Goal: Information Seeking & Learning: Learn about a topic

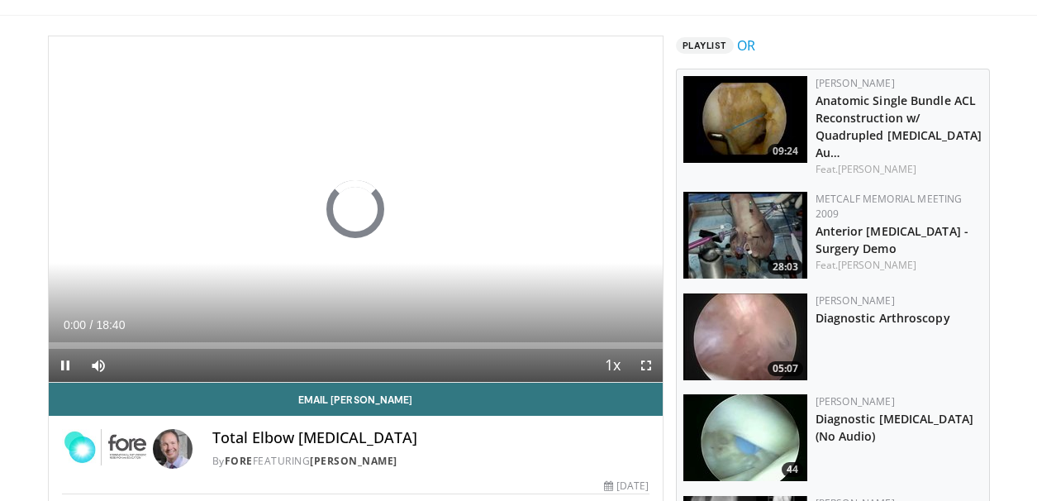
scroll to position [93, 0]
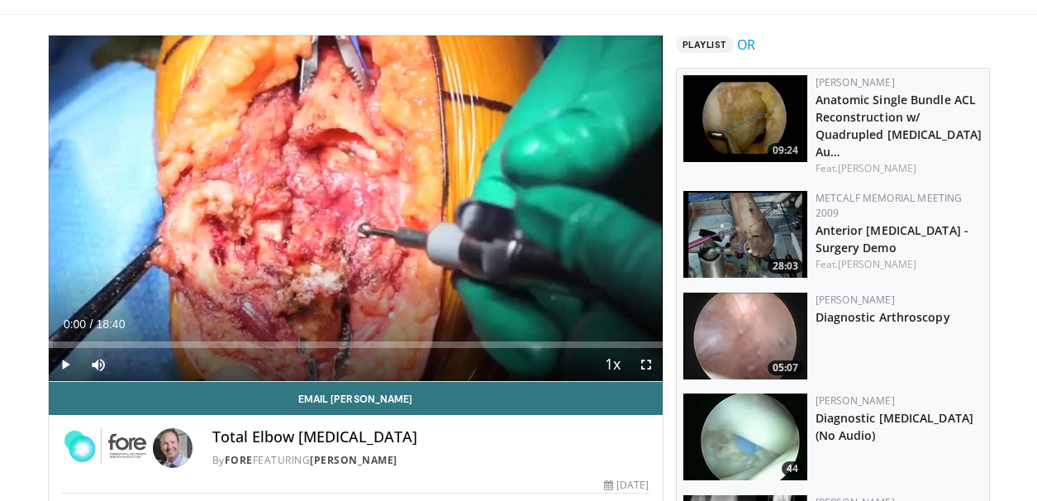
click at [646, 364] on span "Video Player" at bounding box center [646, 364] width 33 height 33
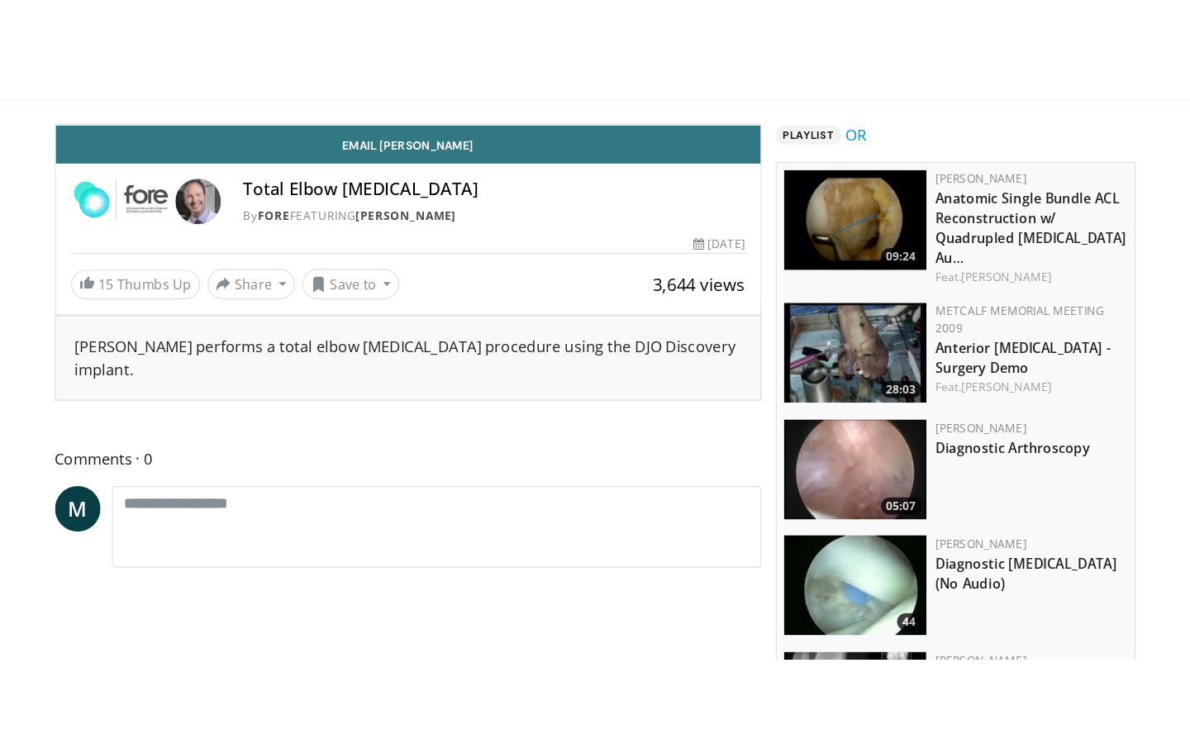
scroll to position [0, 0]
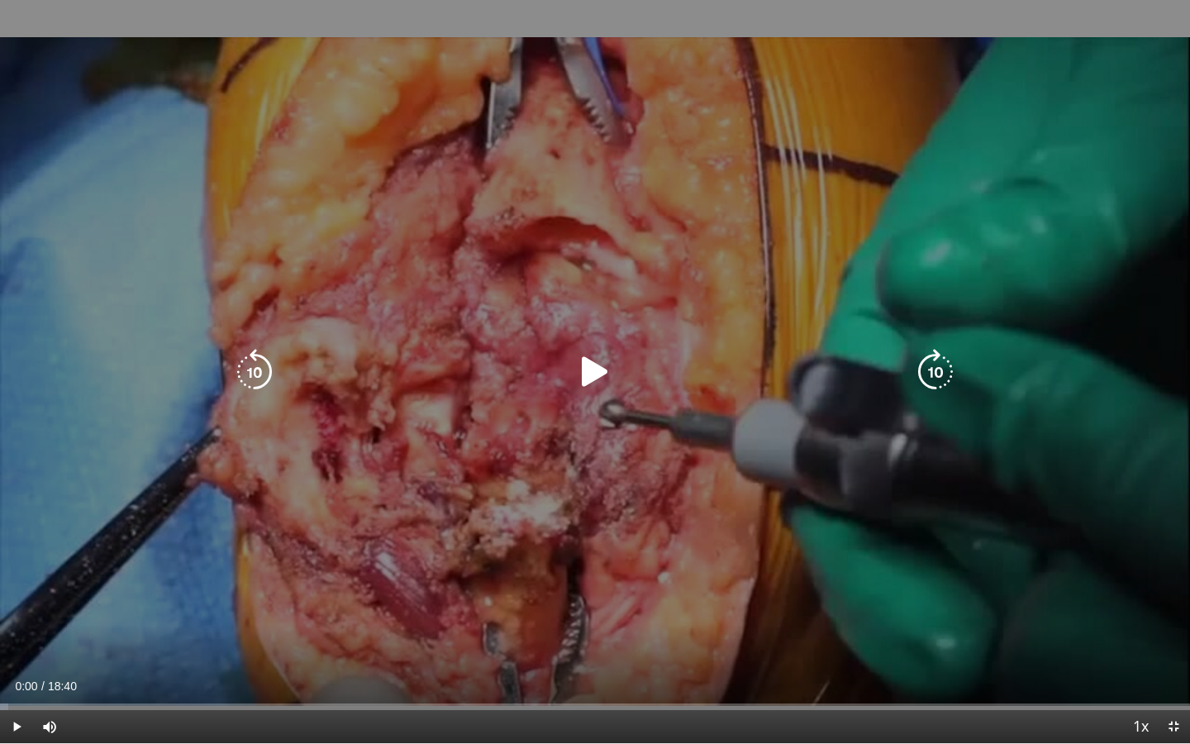
click at [587, 365] on icon "Video Player" at bounding box center [595, 372] width 46 height 46
click at [602, 353] on icon "Video Player" at bounding box center [595, 372] width 46 height 46
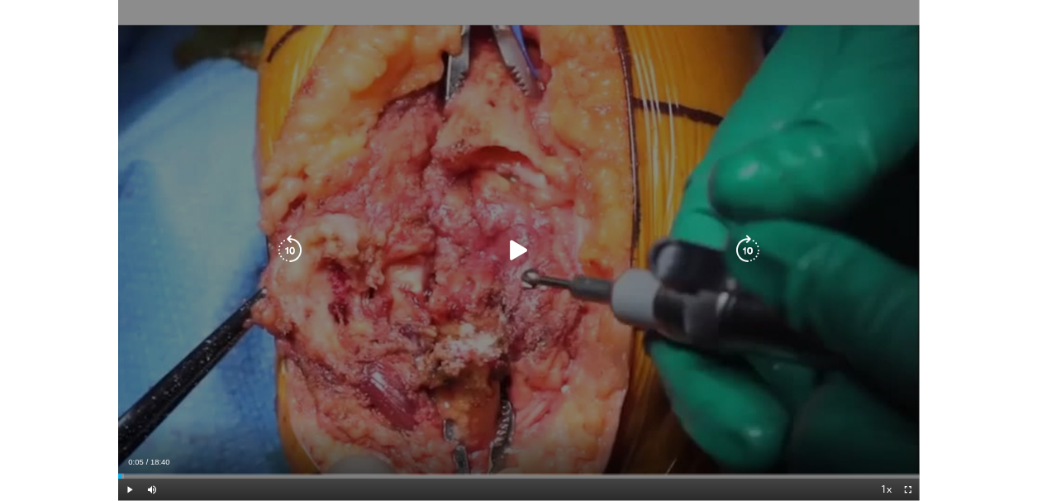
scroll to position [93, 0]
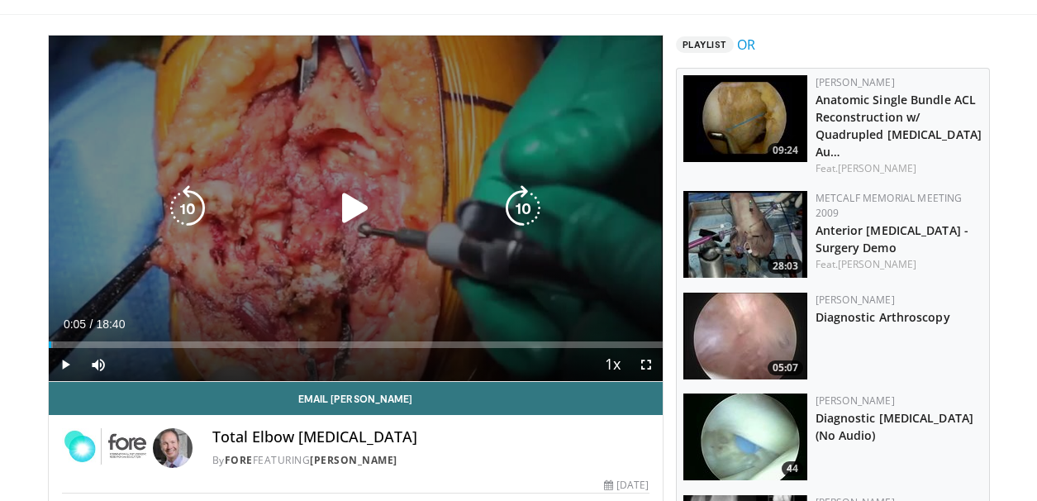
click at [343, 217] on icon "Video Player" at bounding box center [355, 208] width 46 height 46
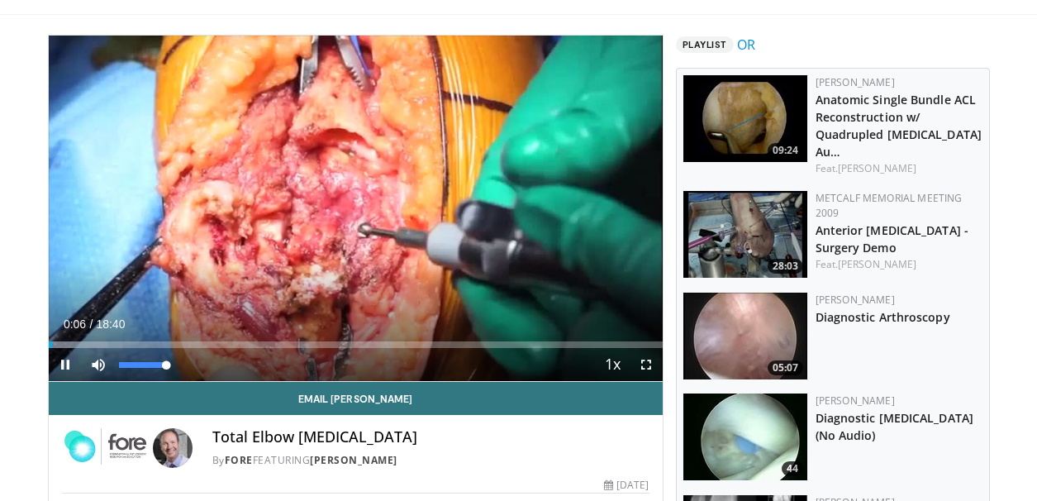
click at [97, 370] on span "Video Player" at bounding box center [98, 364] width 33 height 33
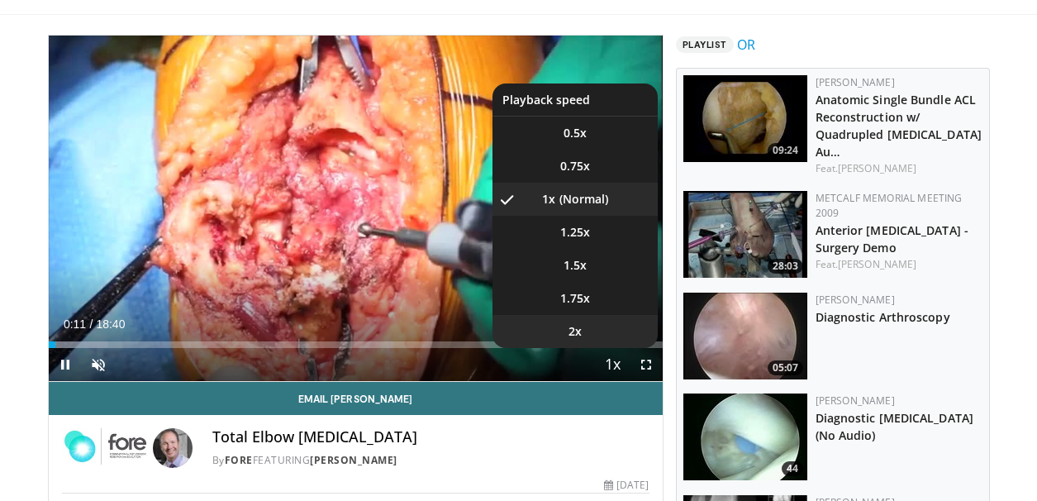
click at [580, 342] on li "2x" at bounding box center [575, 331] width 165 height 33
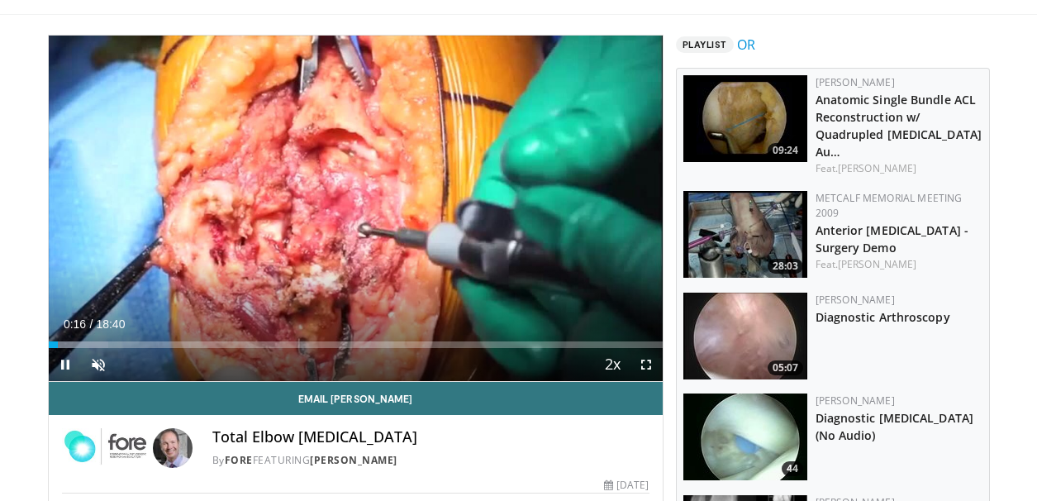
click at [646, 368] on span "Video Player" at bounding box center [646, 364] width 33 height 33
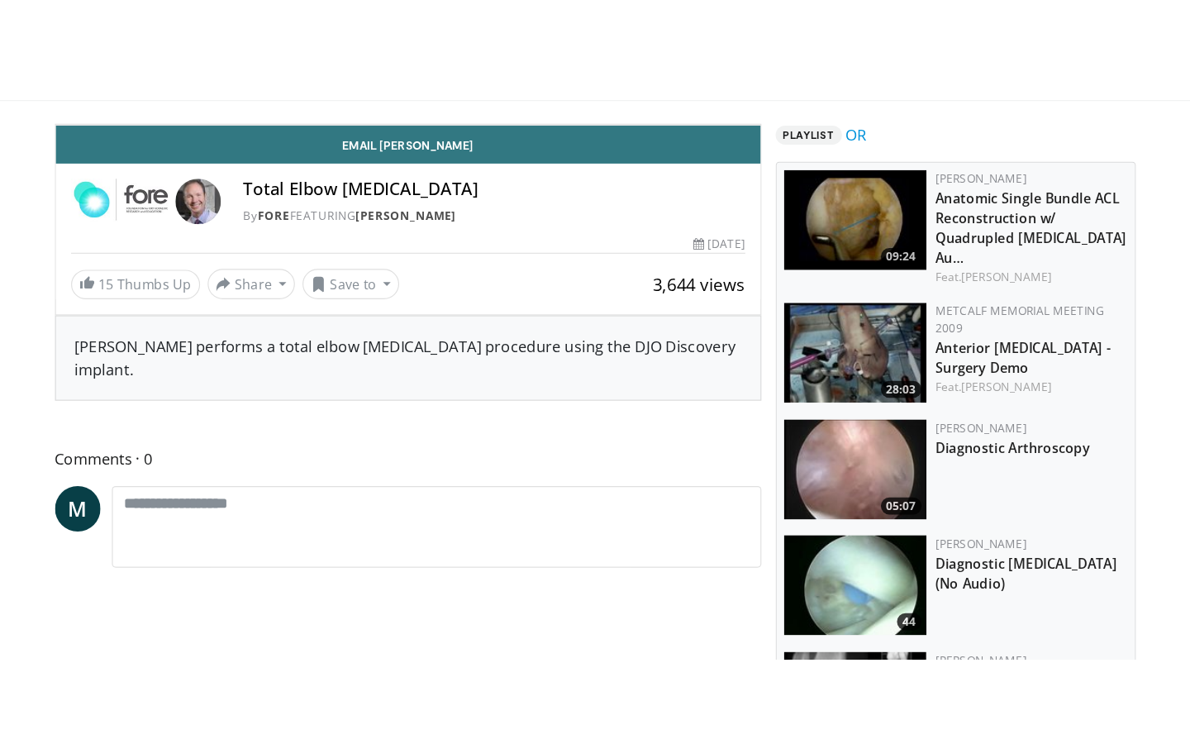
scroll to position [0, 0]
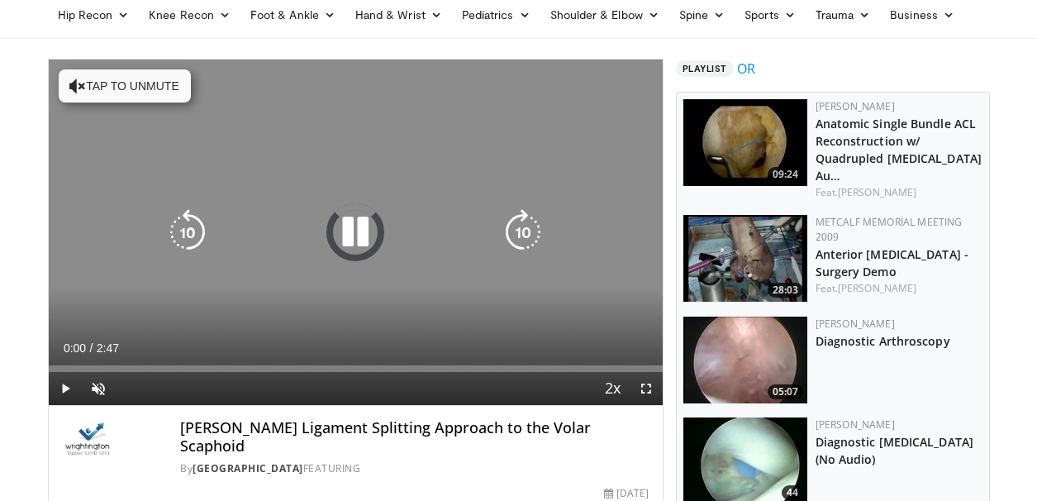
scroll to position [69, 0]
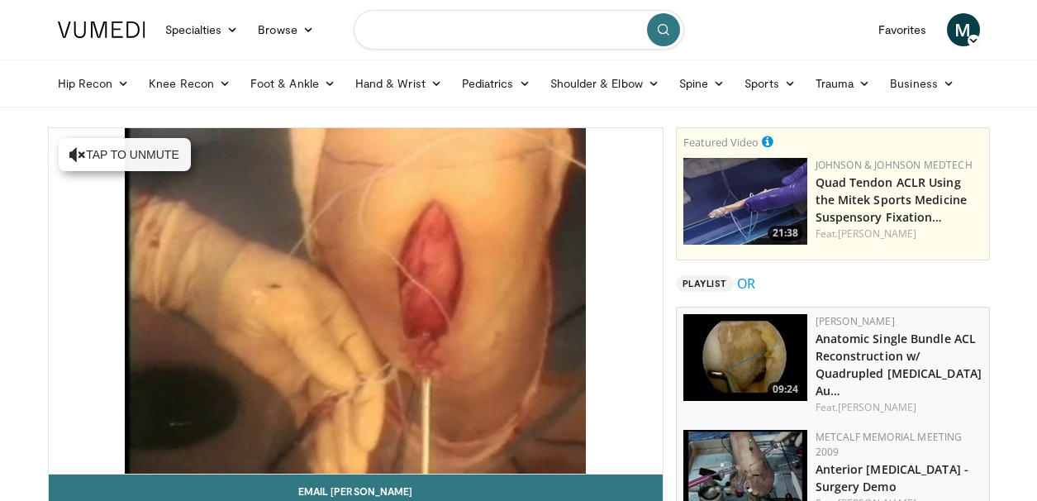
click at [493, 30] on input "Search topics, interventions" at bounding box center [519, 30] width 331 height 40
type input "**********"
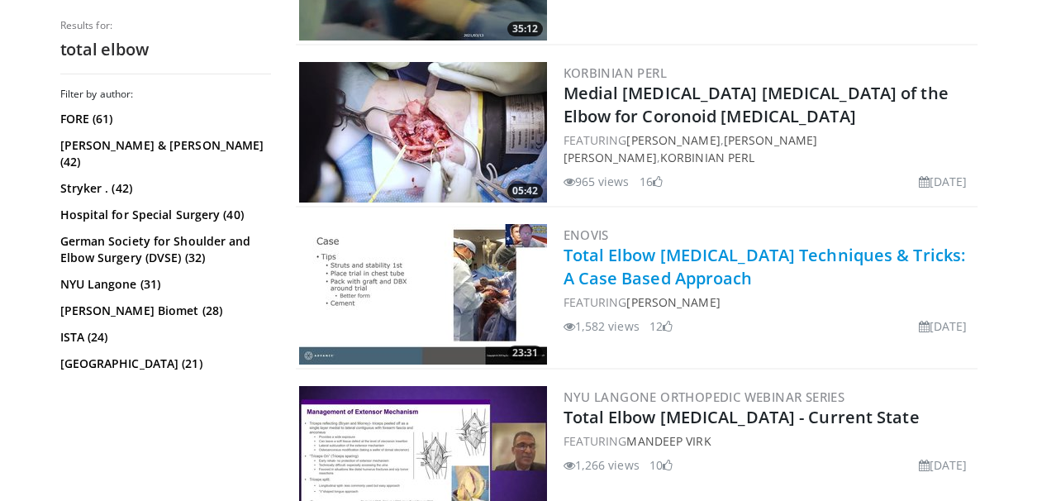
scroll to position [1433, 0]
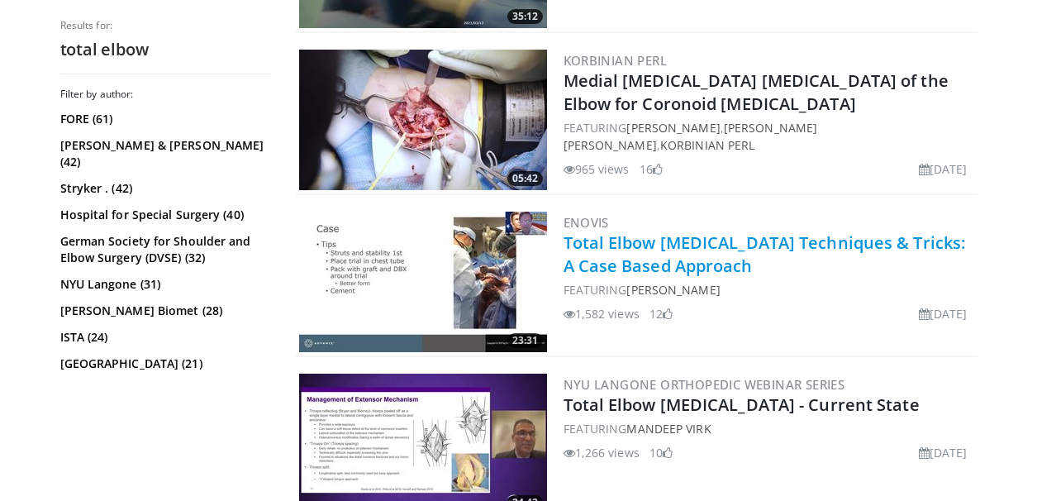
click at [678, 272] on link "Total Elbow Arthroplasty Techniques & Tricks: A Case Based Approach" at bounding box center [765, 253] width 403 height 45
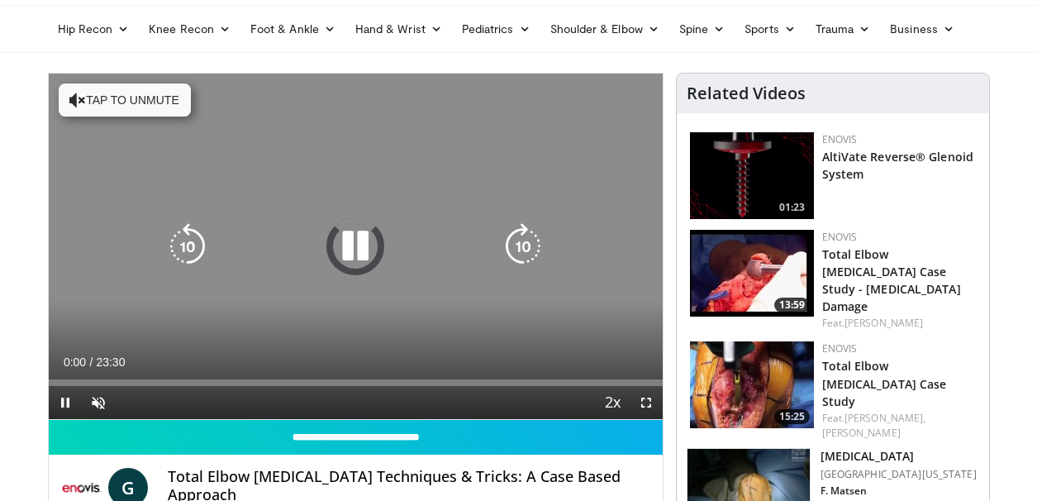
scroll to position [78, 0]
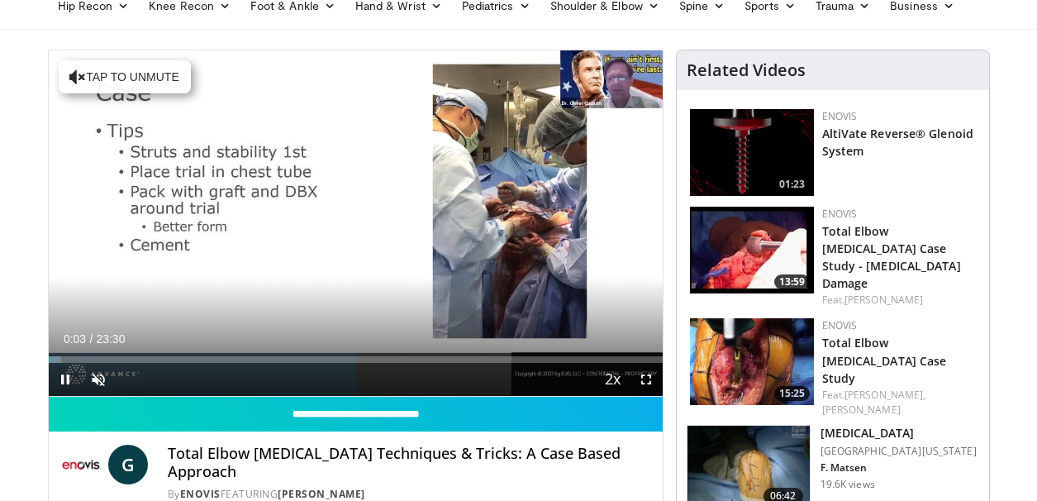
click at [643, 380] on span "Video Player" at bounding box center [646, 379] width 33 height 33
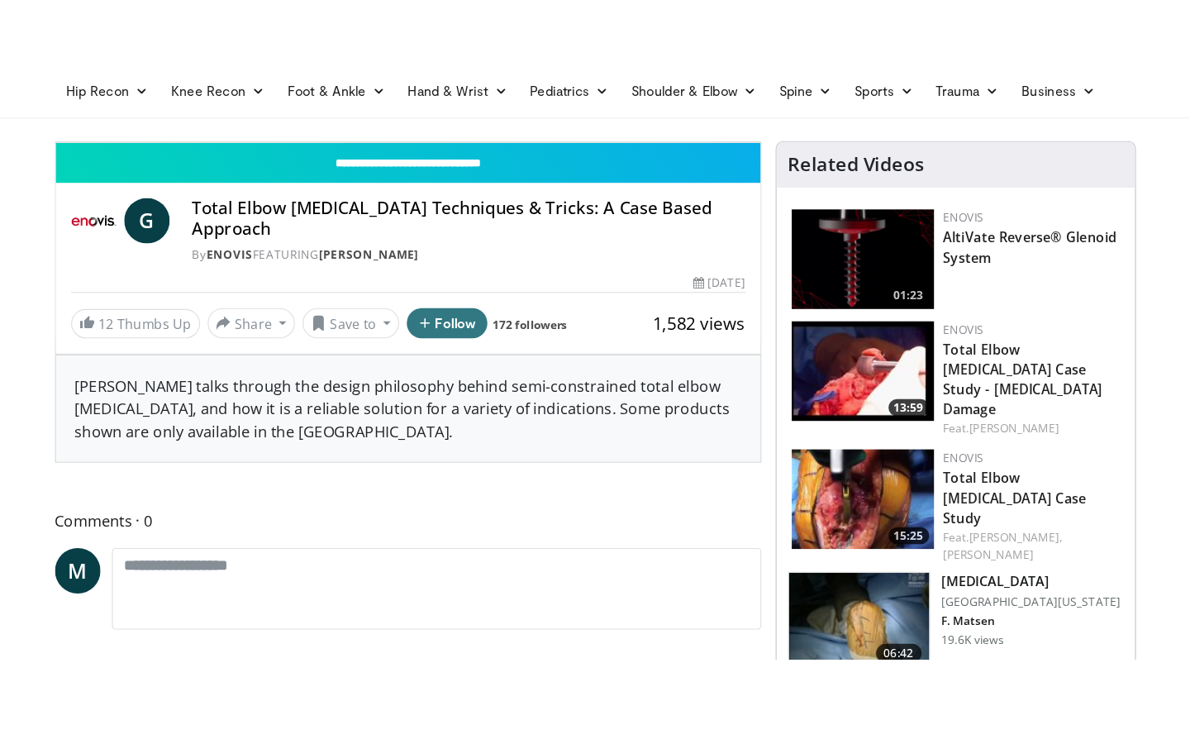
scroll to position [0, 0]
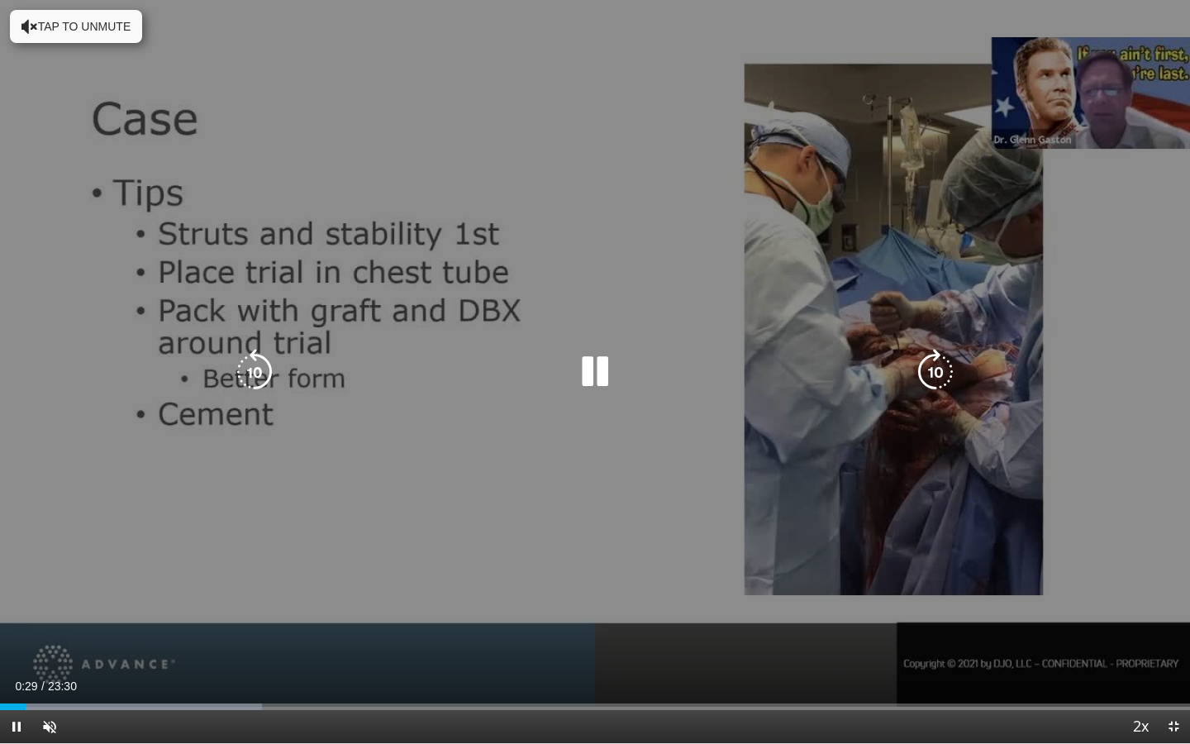
click at [569, 396] on div "10 seconds Tap to unmute" at bounding box center [595, 371] width 1190 height 743
click at [568, 383] on div "Video Player" at bounding box center [595, 371] width 714 height 33
click at [605, 371] on icon "Video Player" at bounding box center [595, 372] width 46 height 46
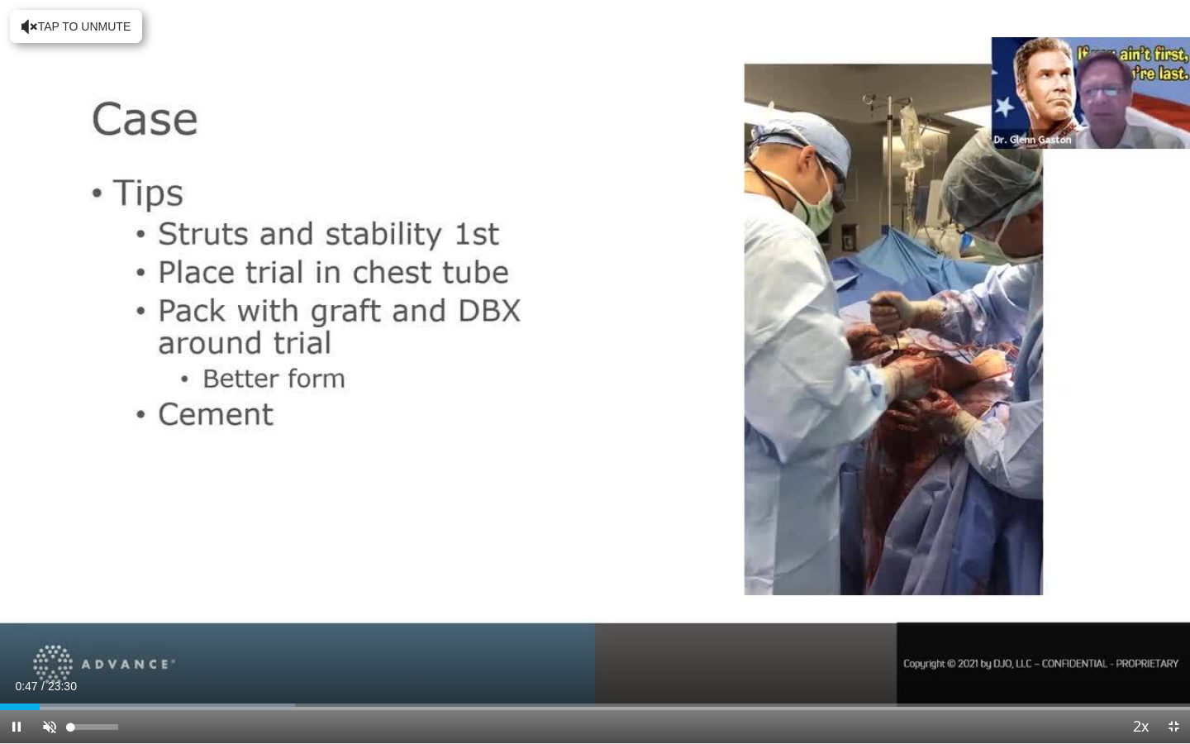
click at [52, 500] on span "Video Player" at bounding box center [49, 726] width 33 height 33
click at [48, 500] on span "Video Player" at bounding box center [49, 726] width 33 height 33
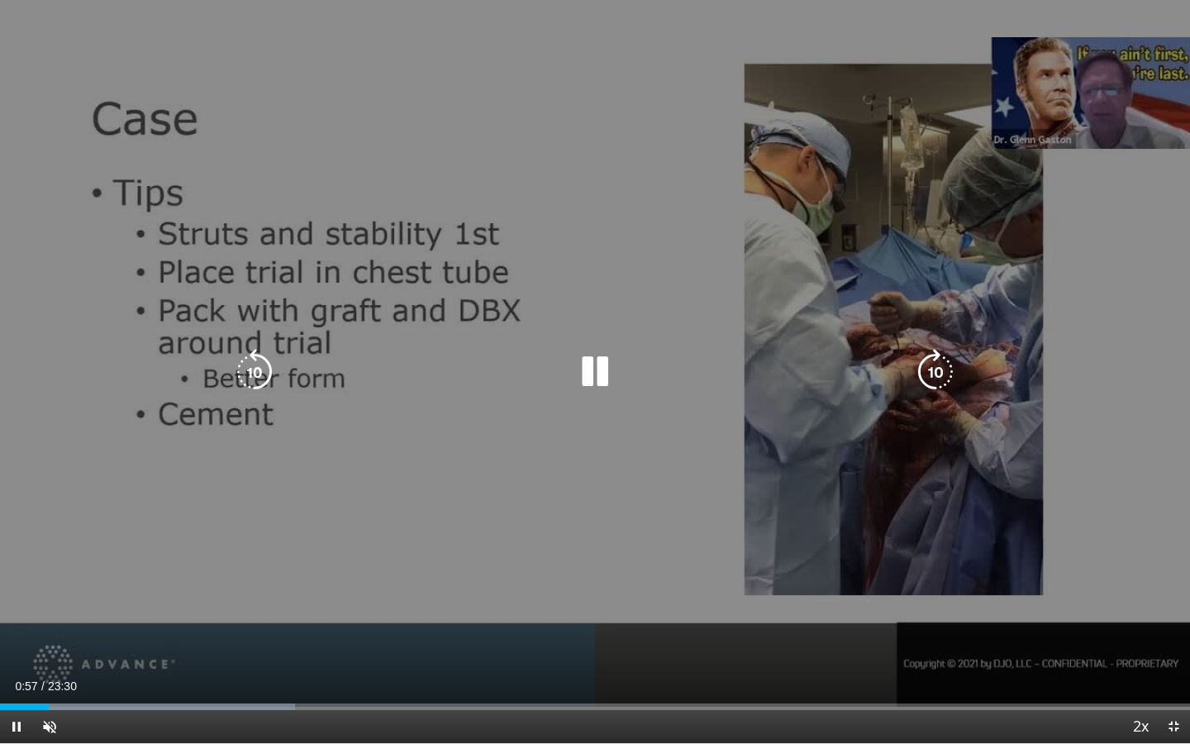
click at [939, 383] on icon "Video Player" at bounding box center [936, 372] width 46 height 46
click at [579, 409] on div "10 seconds Tap to unmute" at bounding box center [595, 371] width 1190 height 743
click at [585, 384] on icon "Video Player" at bounding box center [595, 372] width 46 height 46
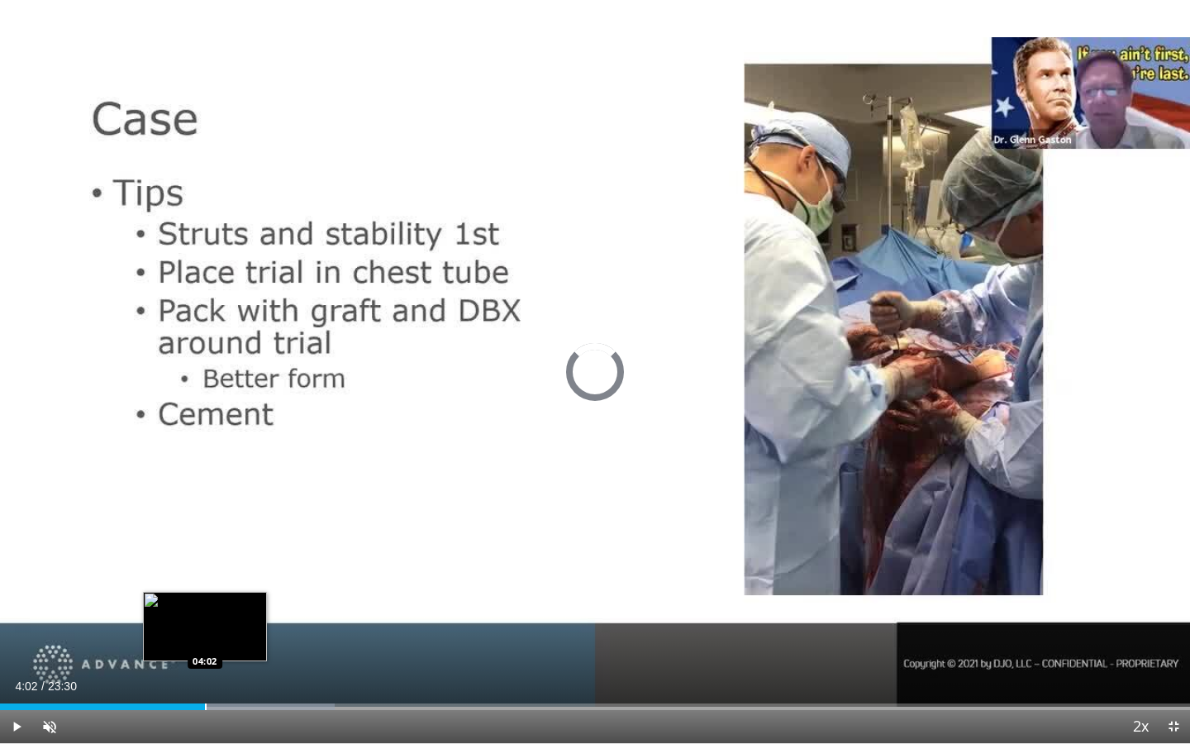
click at [205, 500] on div "Progress Bar" at bounding box center [206, 707] width 2 height 7
click at [218, 500] on div "Progress Bar" at bounding box center [218, 707] width 2 height 7
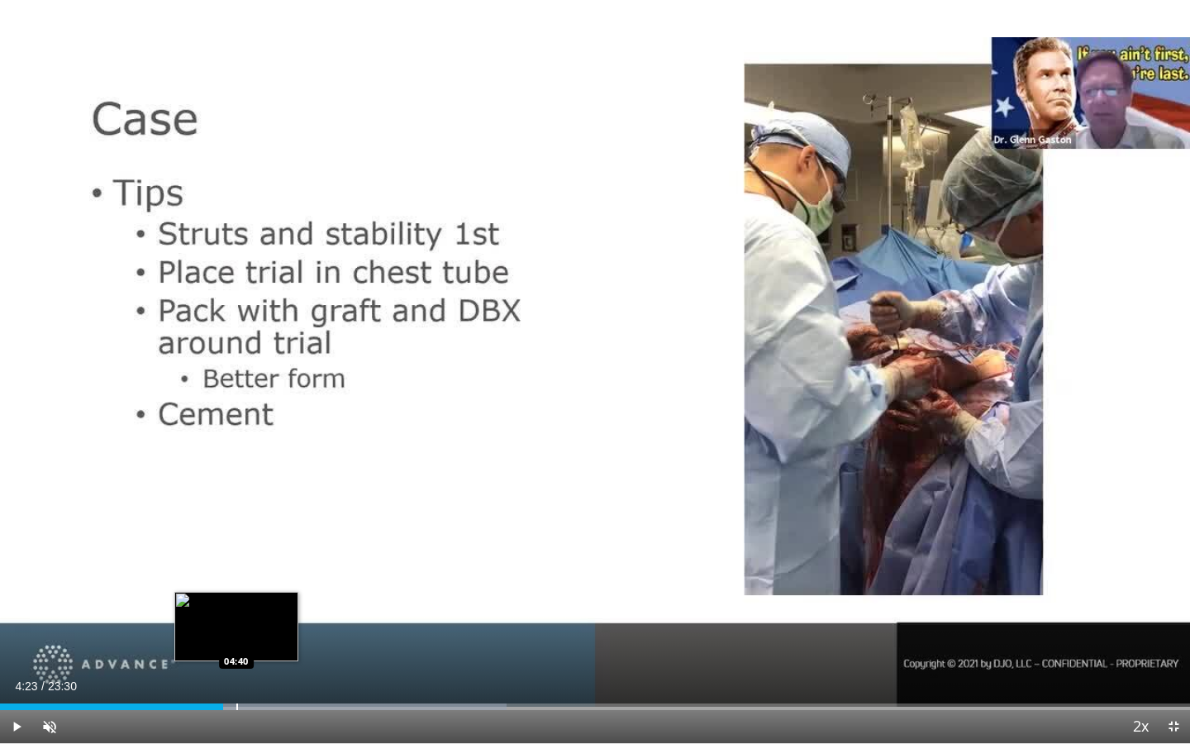
click at [236, 500] on div "Progress Bar" at bounding box center [237, 707] width 2 height 7
click at [213, 500] on div "Progress Bar" at bounding box center [214, 707] width 2 height 7
click at [227, 500] on div "Progress Bar" at bounding box center [228, 707] width 2 height 7
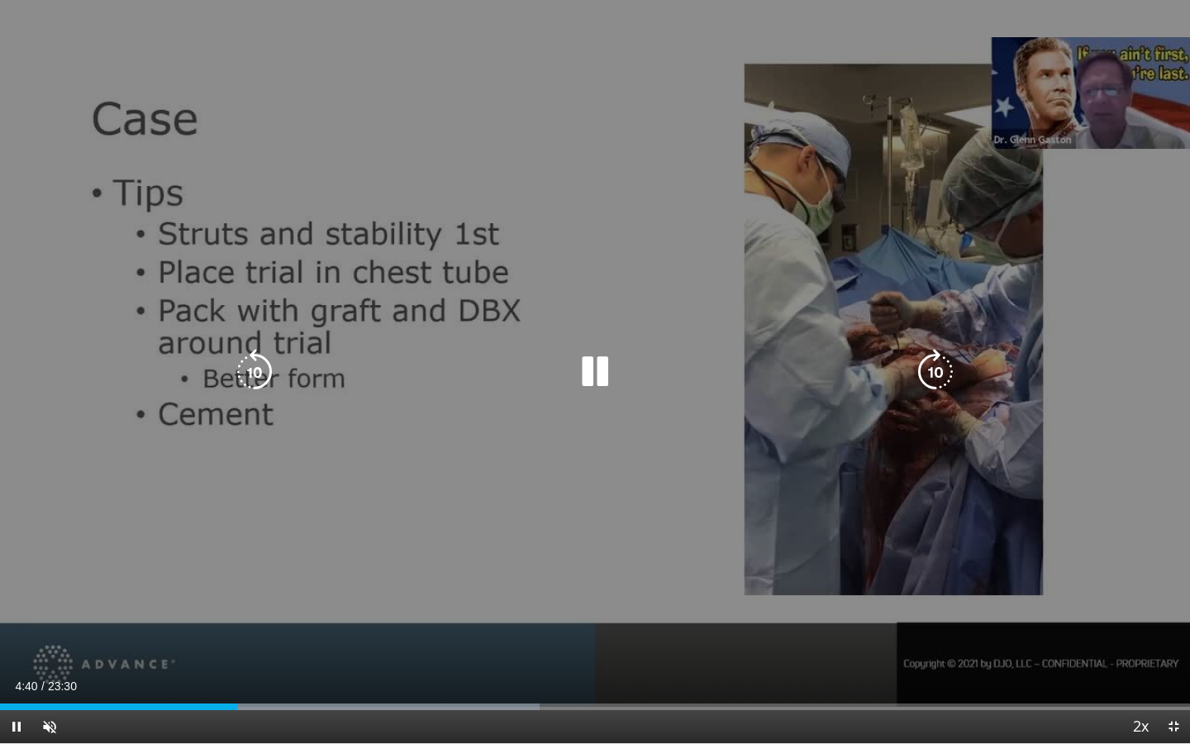
click at [278, 500] on div "10 seconds Tap to unmute" at bounding box center [595, 371] width 1190 height 743
click at [297, 500] on div "10 seconds Tap to unmute" at bounding box center [595, 371] width 1190 height 743
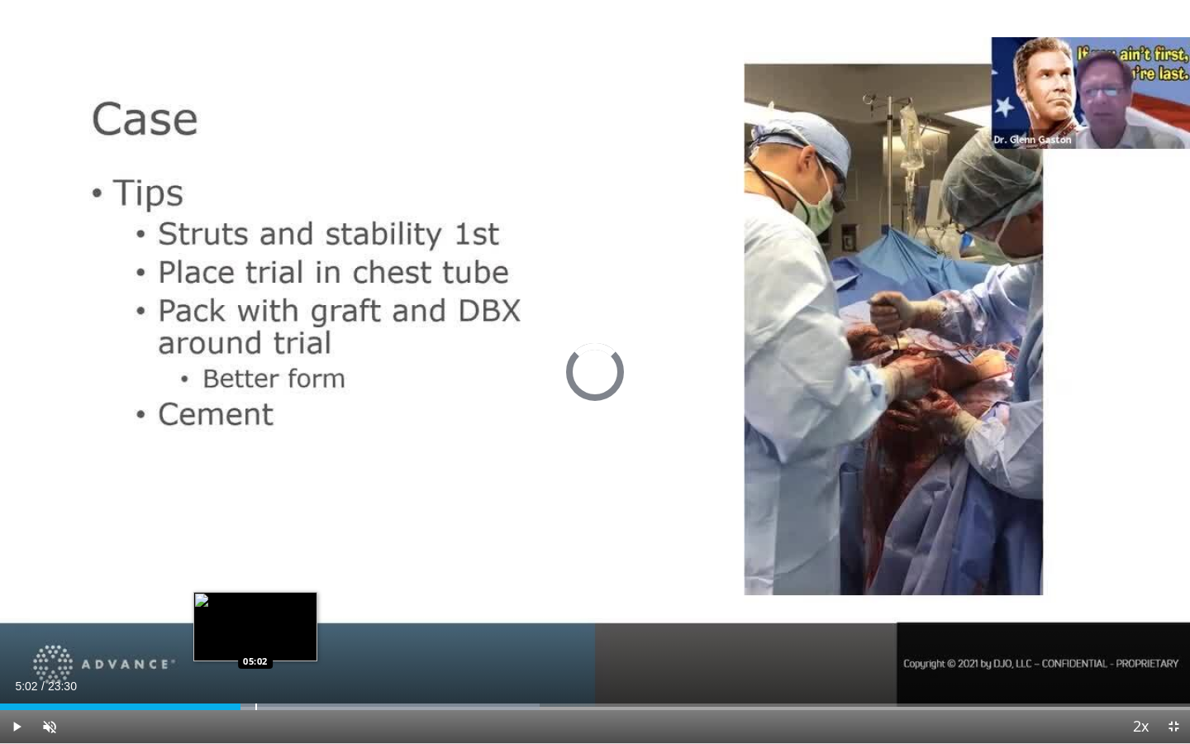
click at [255, 500] on div "Progress Bar" at bounding box center [256, 707] width 2 height 7
click at [268, 500] on div "Progress Bar" at bounding box center [269, 707] width 2 height 7
click at [282, 500] on div "Progress Bar" at bounding box center [283, 707] width 2 height 7
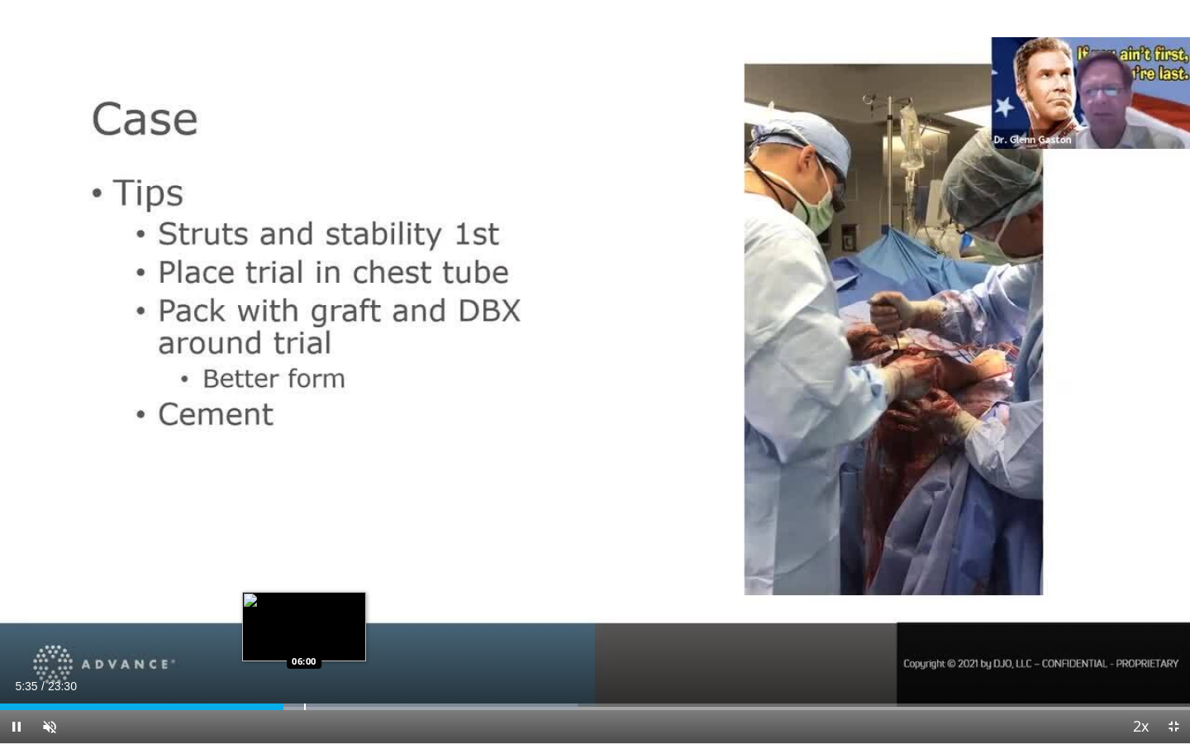
click at [305, 500] on div "Progress Bar" at bounding box center [305, 707] width 2 height 7
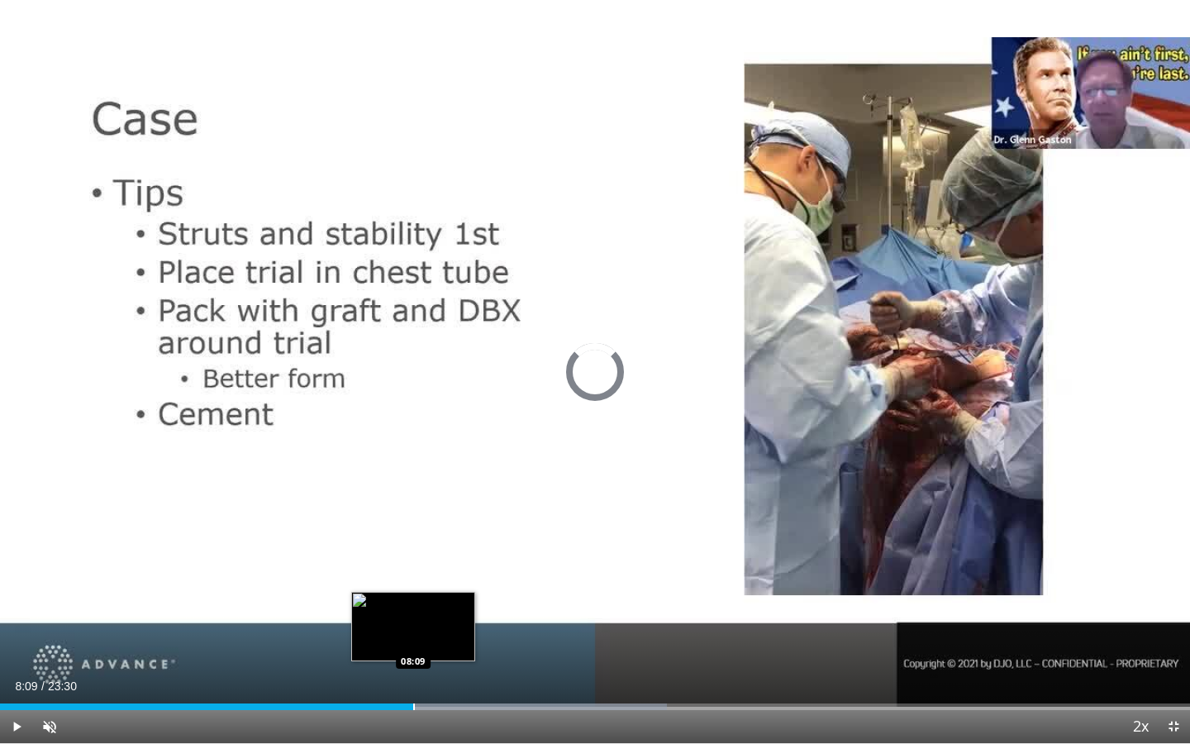
click at [413, 500] on div "Progress Bar" at bounding box center [414, 707] width 2 height 7
click at [446, 500] on div "Progress Bar" at bounding box center [447, 707] width 2 height 7
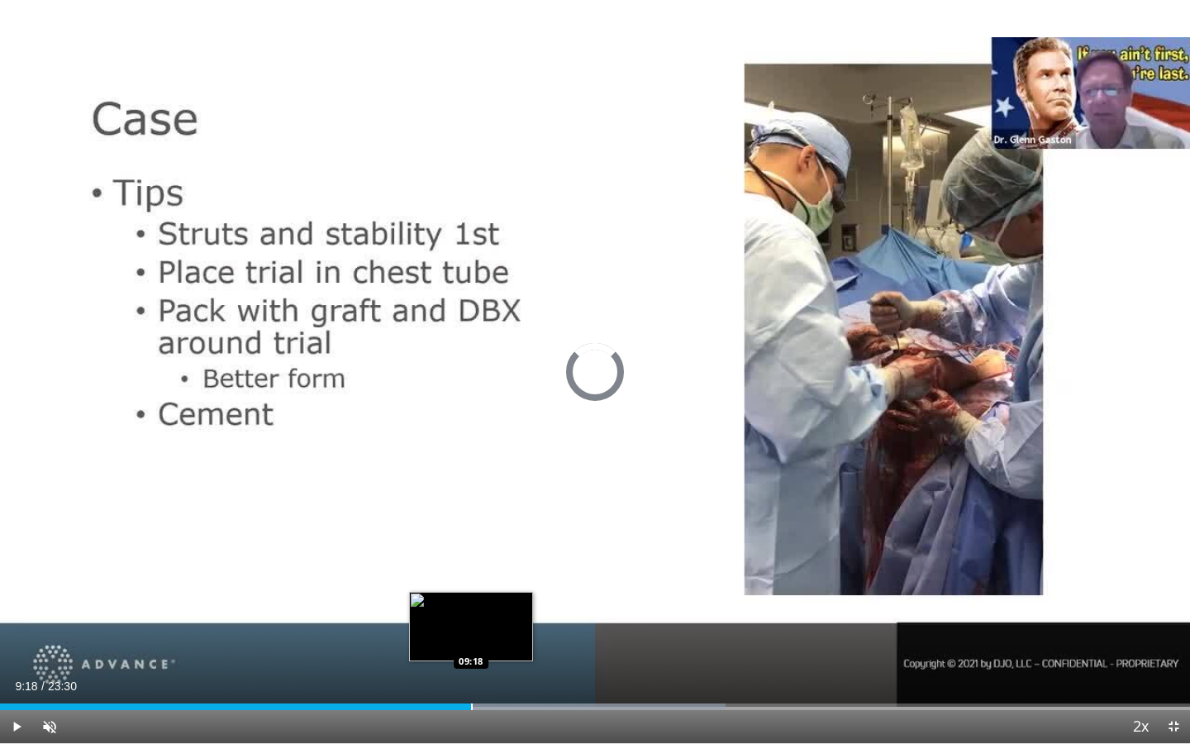
click at [471, 500] on div "Progress Bar" at bounding box center [472, 707] width 2 height 7
click at [507, 500] on div "Progress Bar" at bounding box center [507, 707] width 2 height 7
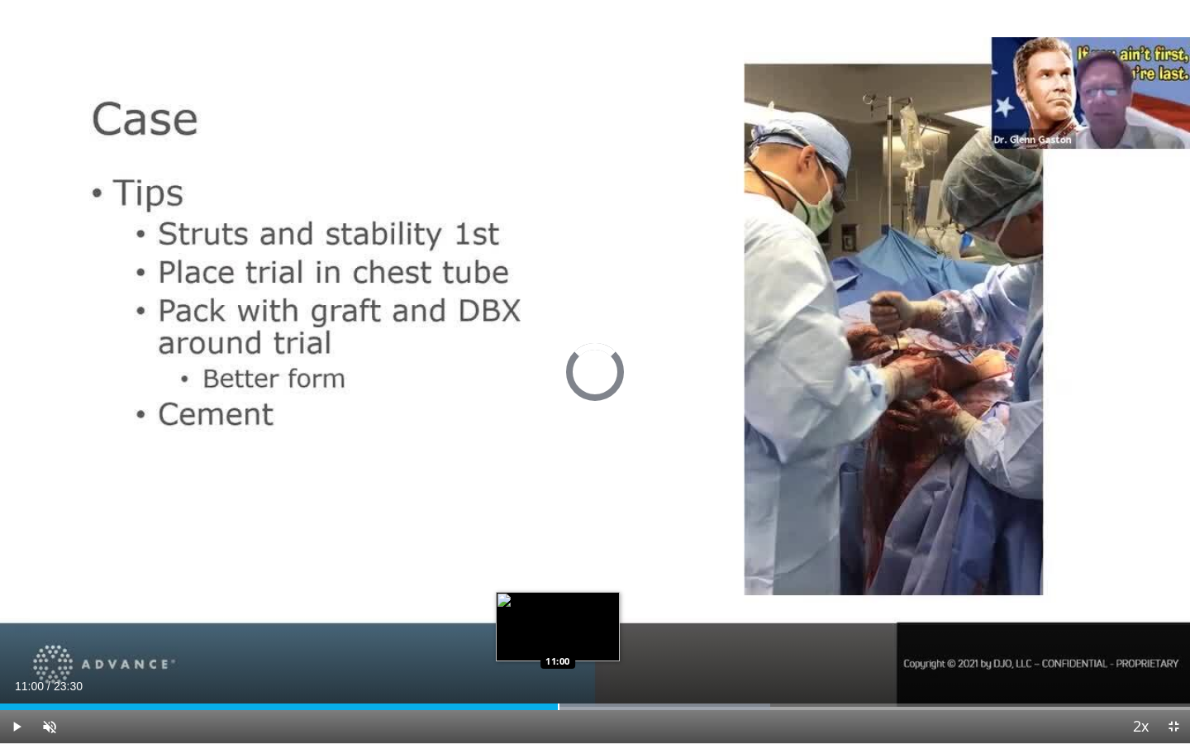
click at [558, 500] on div "Progress Bar" at bounding box center [559, 707] width 2 height 7
click at [572, 500] on div "Progress Bar" at bounding box center [573, 707] width 2 height 7
click at [603, 500] on div "Loaded : 71.63% 11:38 11:54" at bounding box center [595, 702] width 1190 height 16
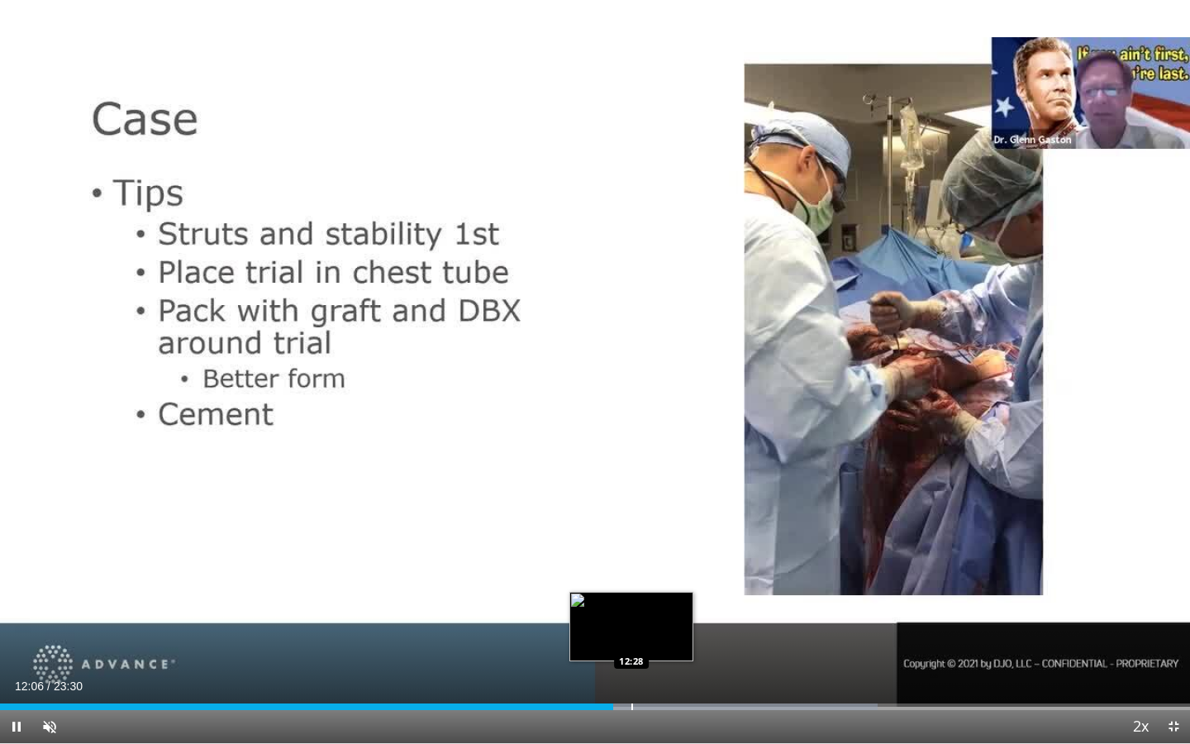
click at [632, 500] on div "Loaded : 73.75% 12:06 12:28" at bounding box center [595, 702] width 1190 height 16
click at [660, 500] on div "Progress Bar" at bounding box center [660, 707] width 2 height 7
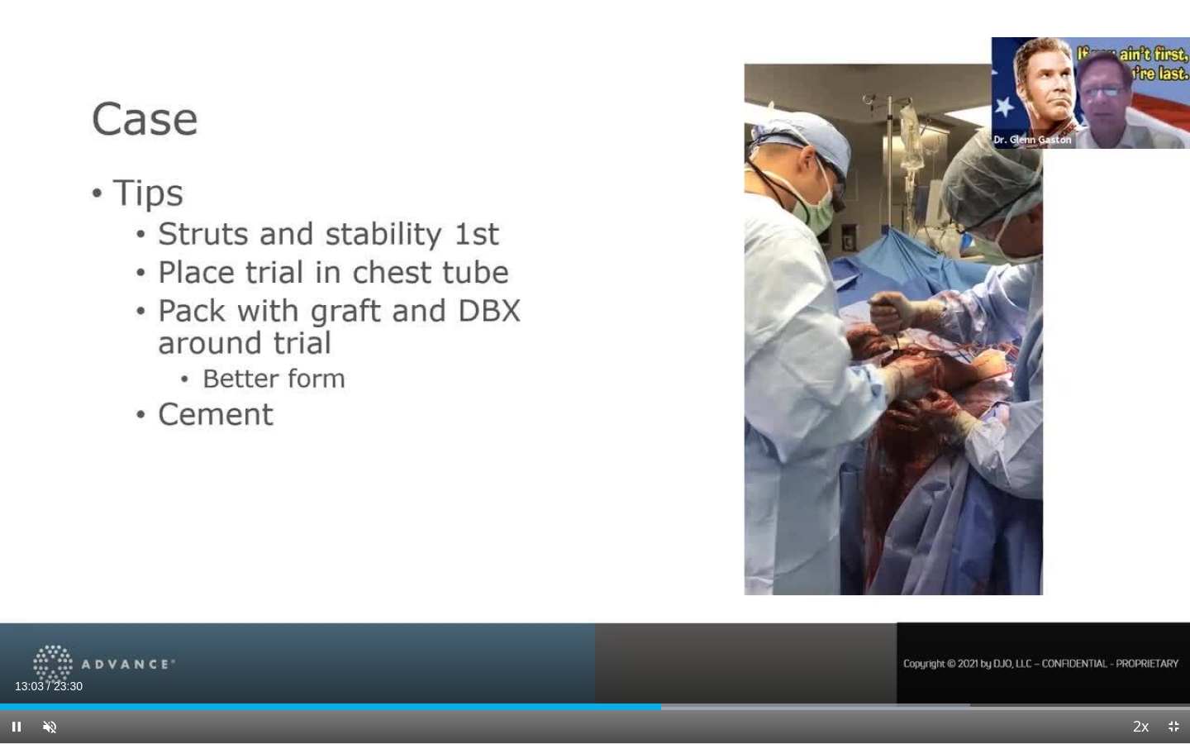
click at [692, 500] on div "Current Time 13:03 / Duration 23:30 Pause Skip Backward Skip Forward Unmute 0% …" at bounding box center [595, 726] width 1190 height 33
click at [712, 500] on div "Progress Bar" at bounding box center [712, 707] width 2 height 7
click at [745, 500] on div "Current Time 14:06 / Duration 23:30 Pause Skip Backward Skip Forward Unmute 0% …" at bounding box center [595, 726] width 1190 height 33
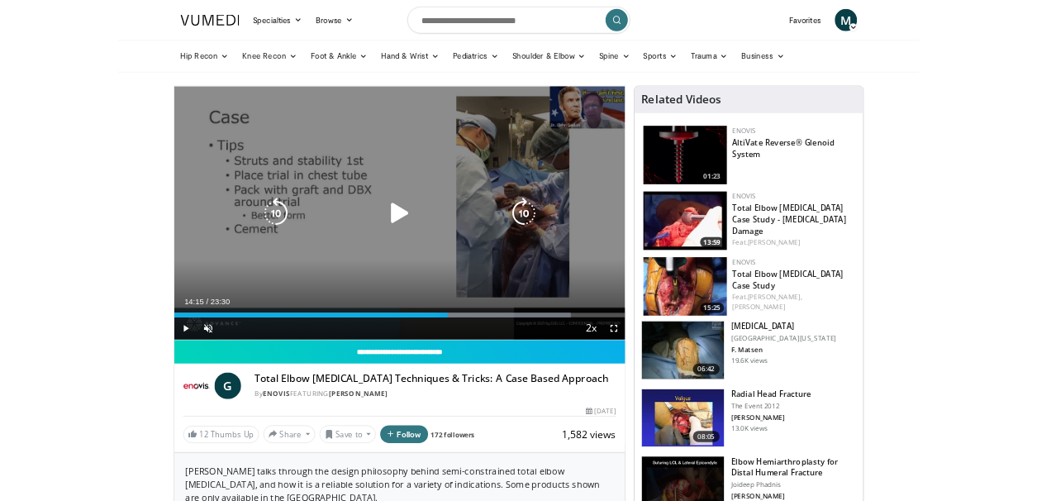
scroll to position [78, 0]
